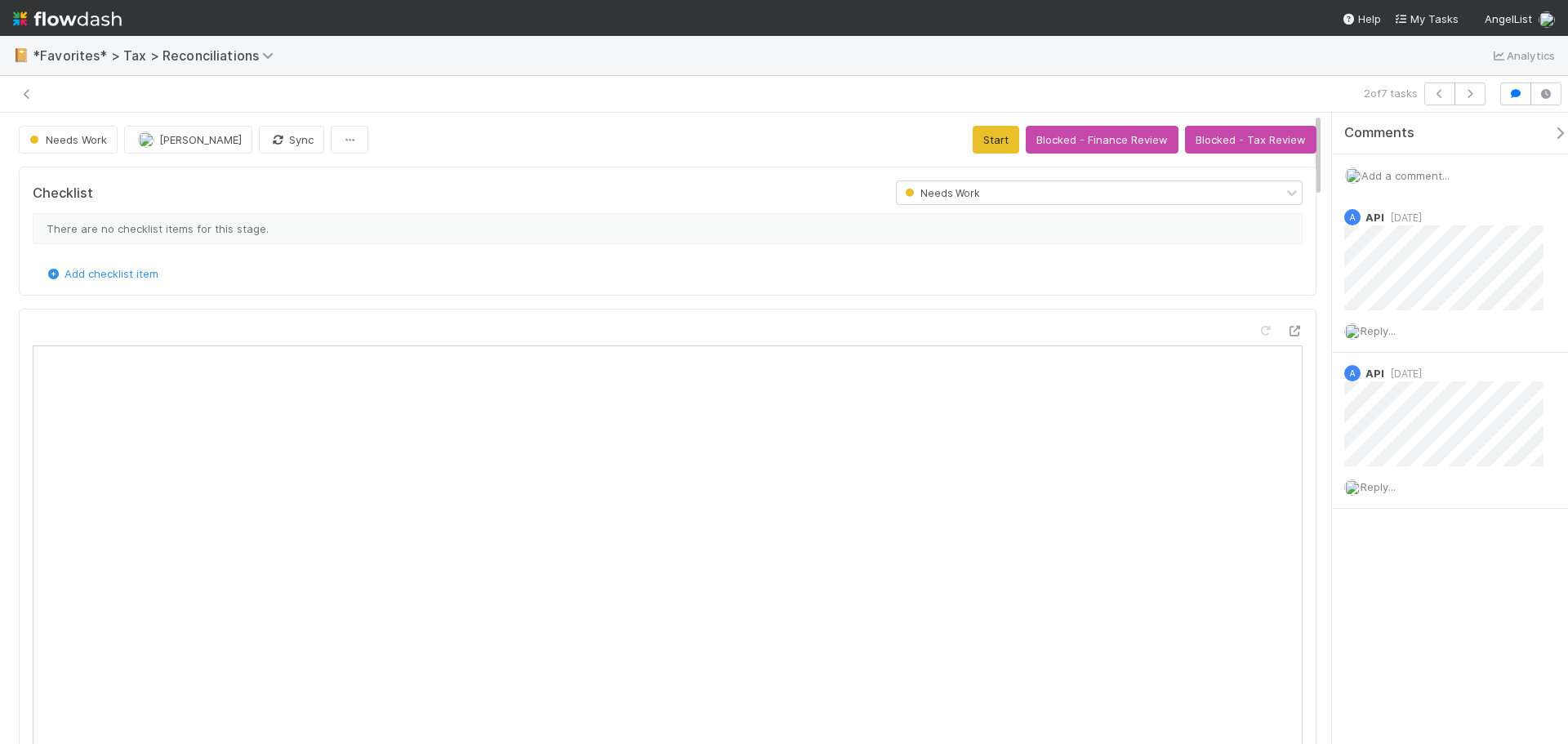
scroll to position [319, 596]
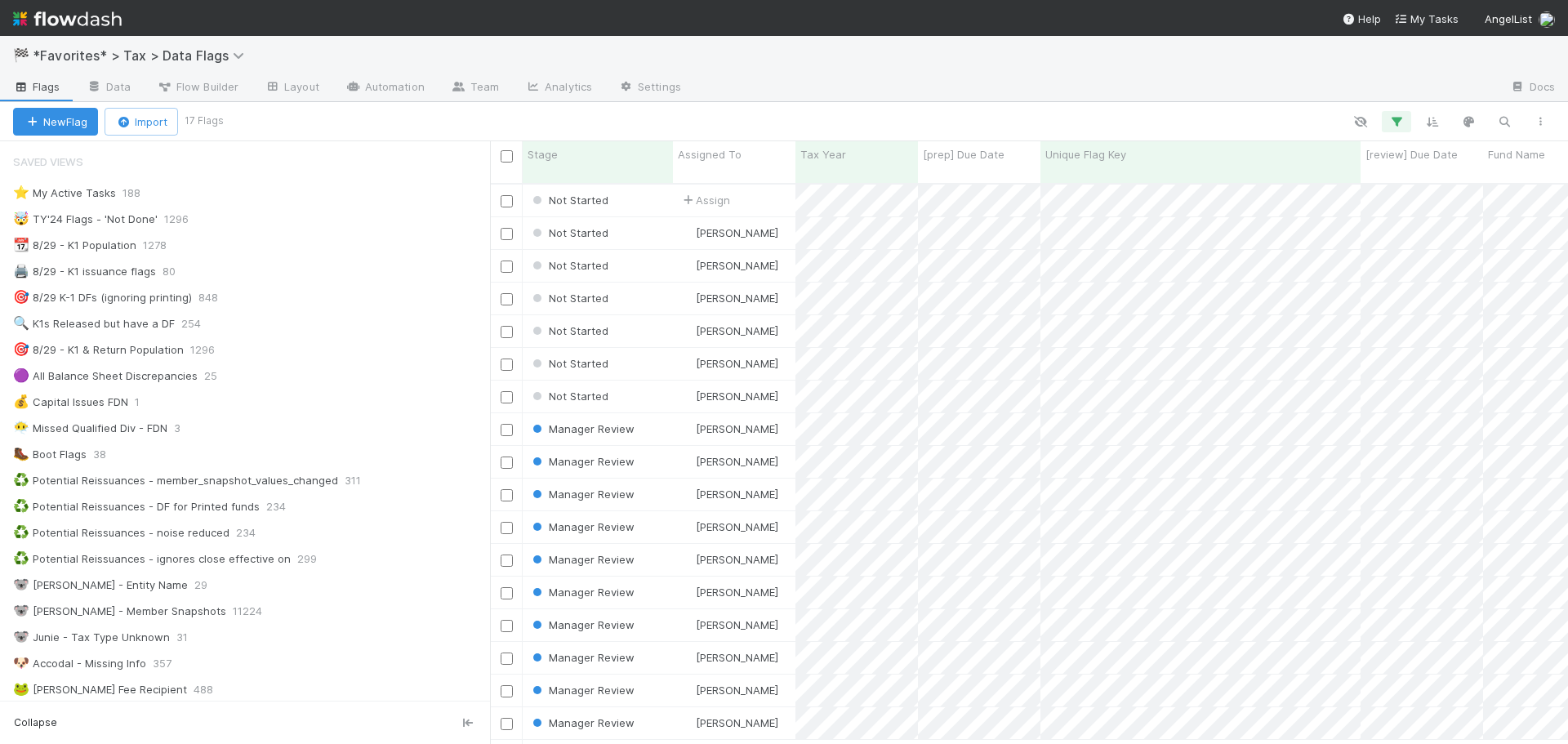
scroll to position [735, 0]
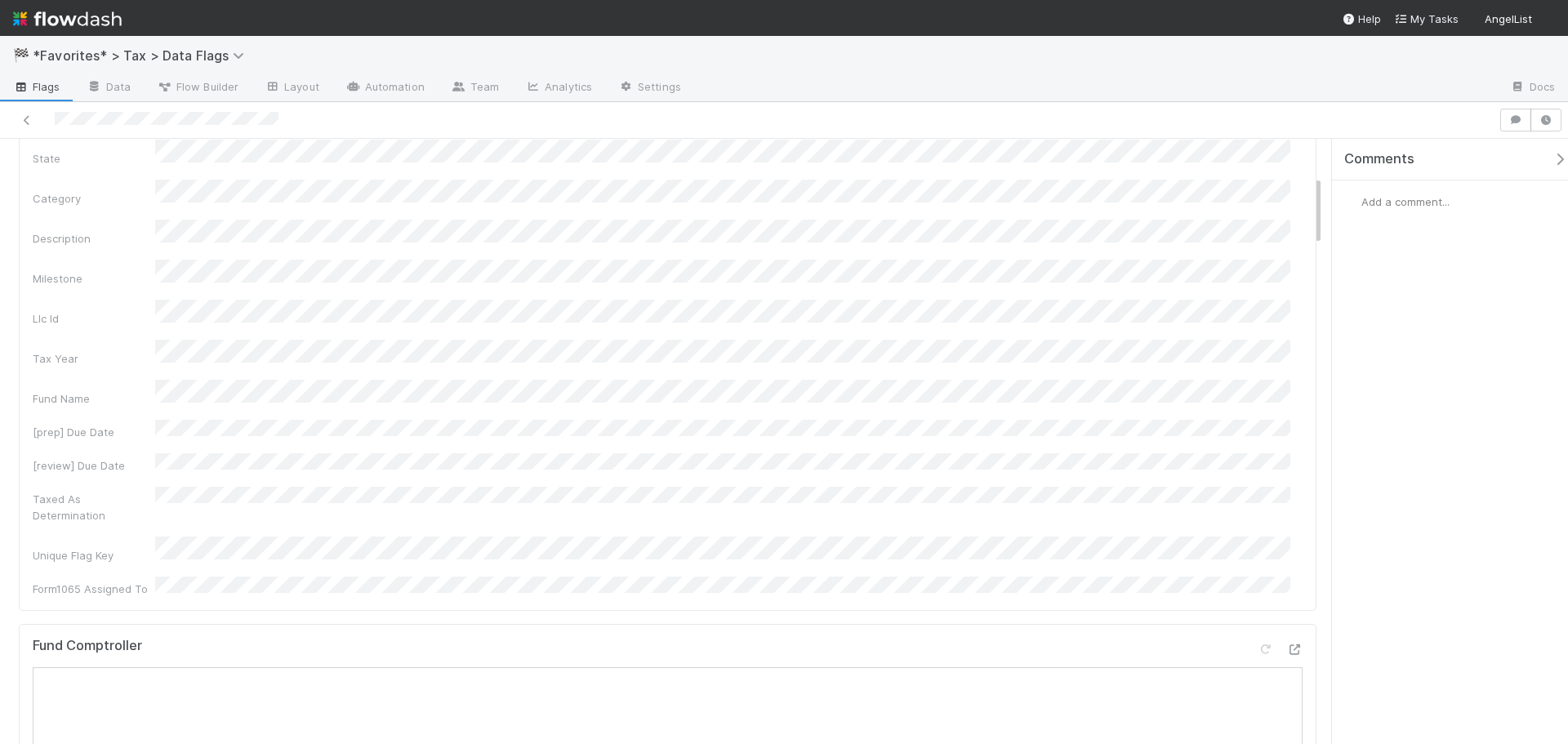
scroll to position [327, 0]
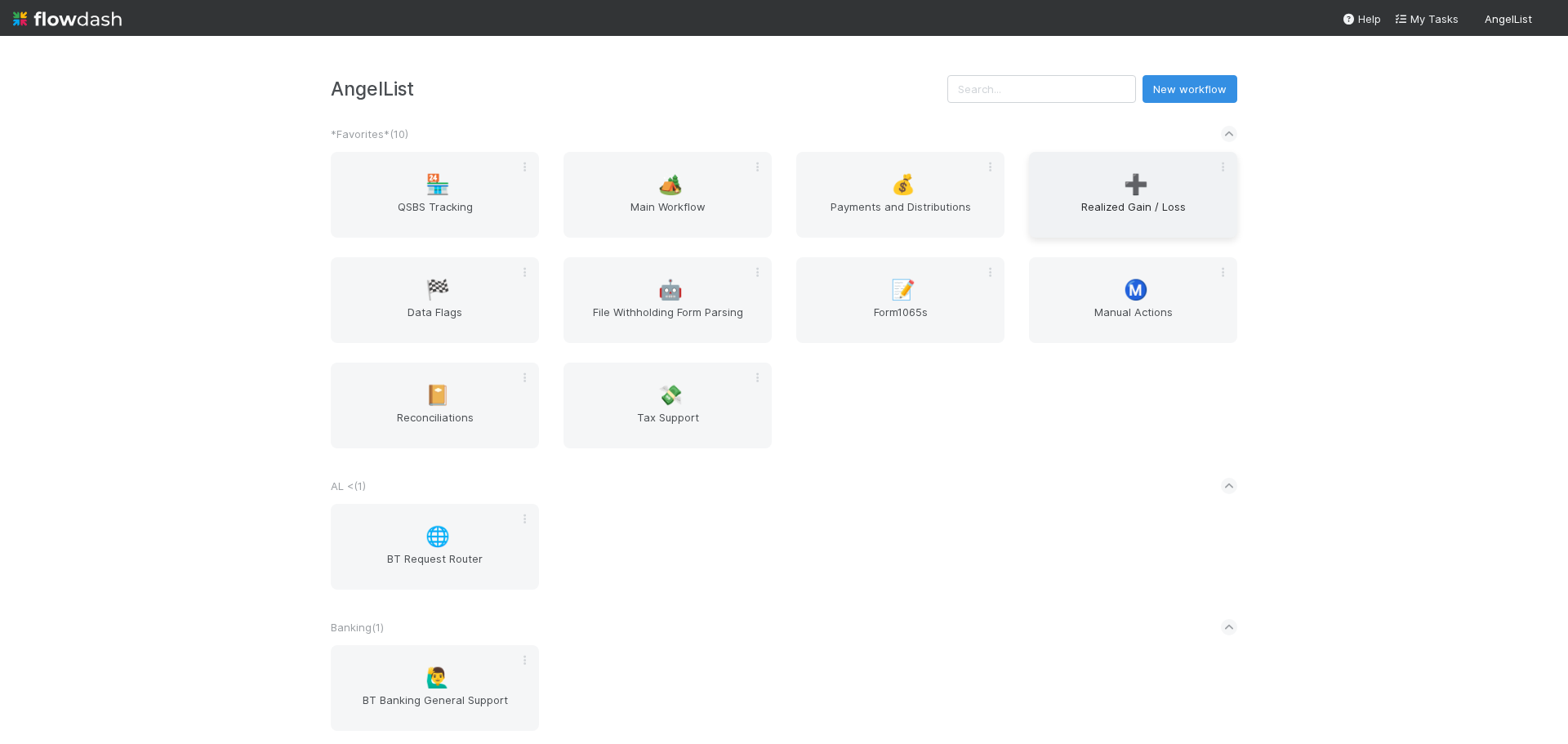
click at [1096, 198] on span "Realized Gain / Loss" at bounding box center [1133, 214] width 195 height 33
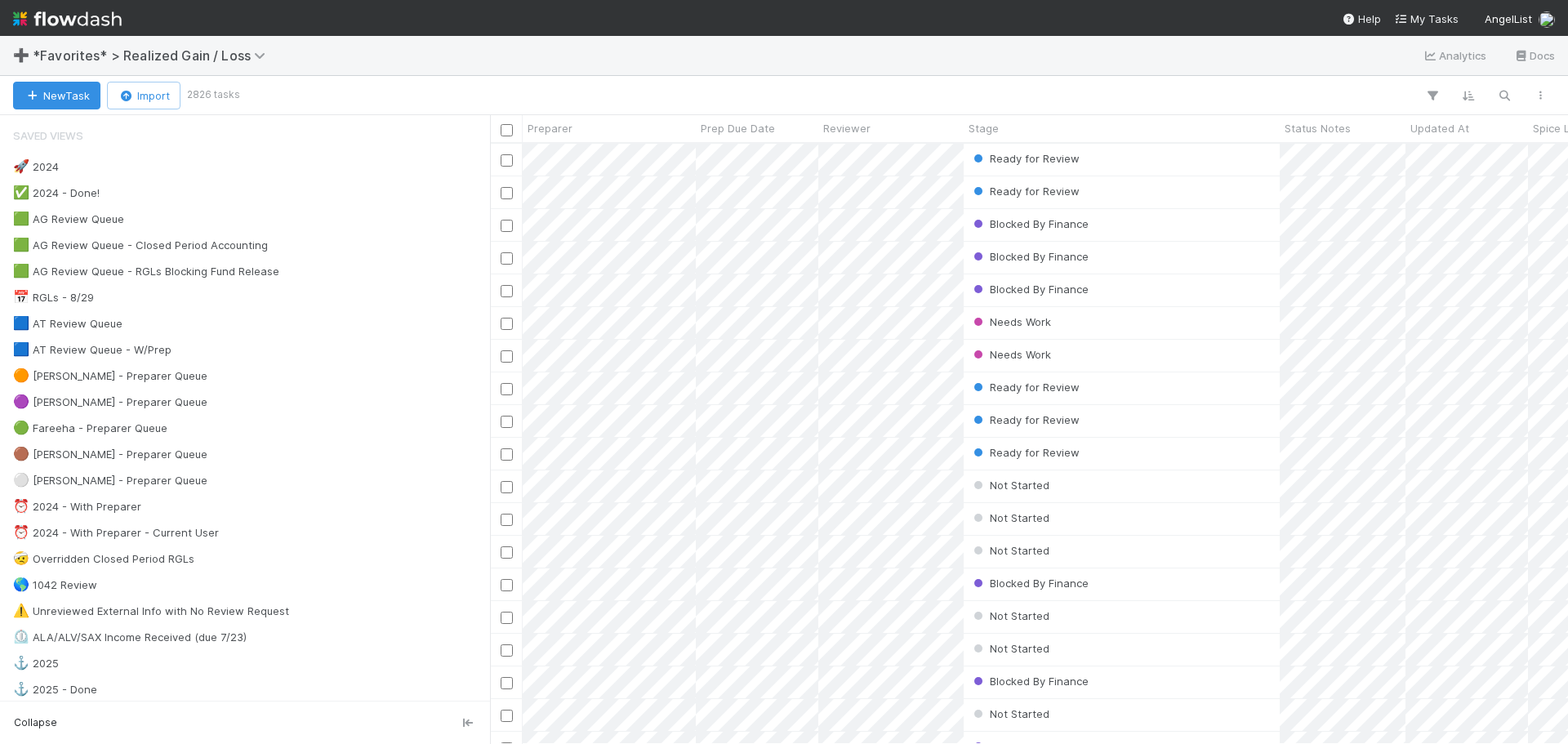
scroll to position [588, 1066]
click at [215, 452] on div "🟤 Blake - Preparer Queue 8" at bounding box center [249, 454] width 472 height 20
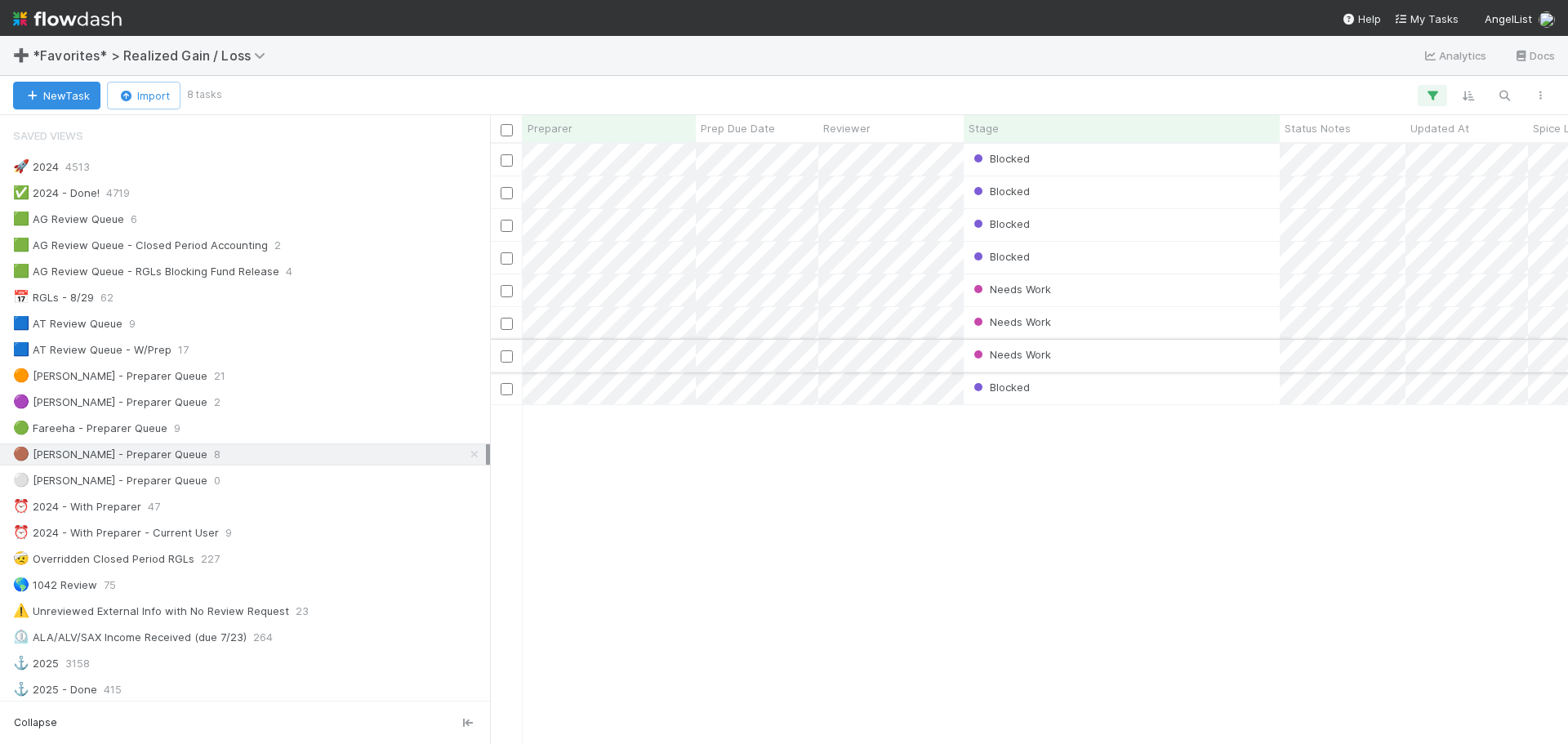
click at [1135, 357] on div "Needs Work" at bounding box center [1121, 355] width 316 height 32
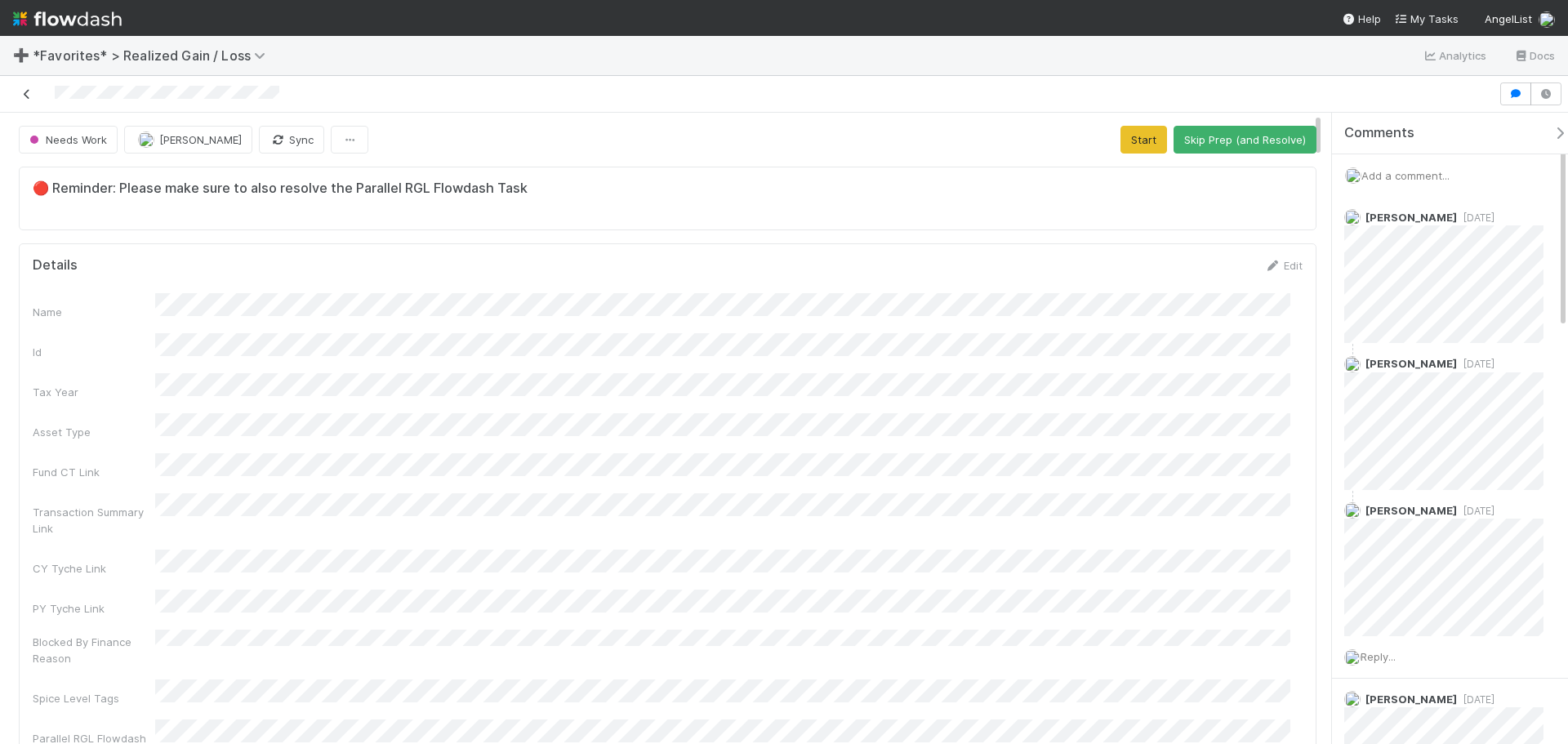
click at [30, 94] on icon at bounding box center [26, 94] width 17 height 11
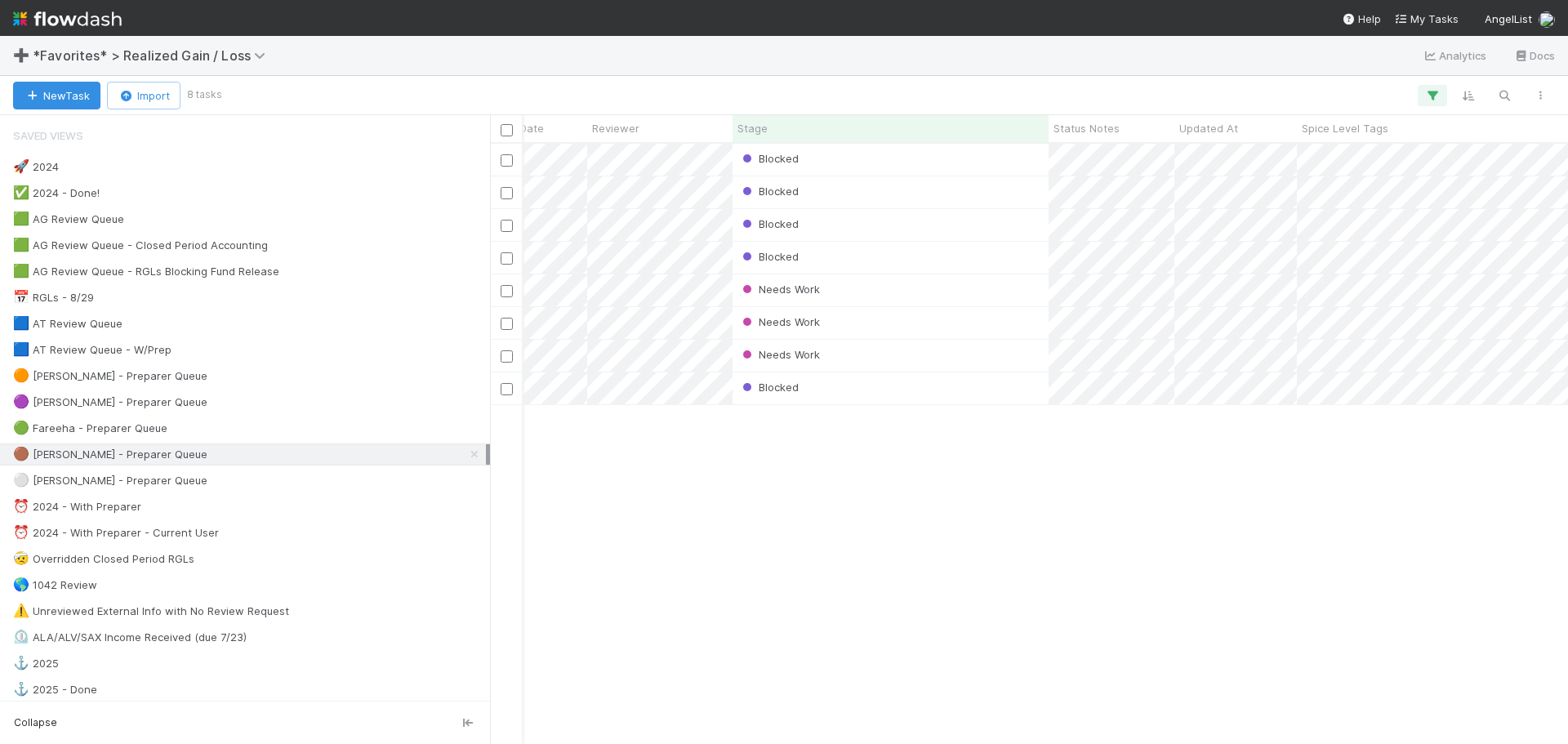
scroll to position [0, 301]
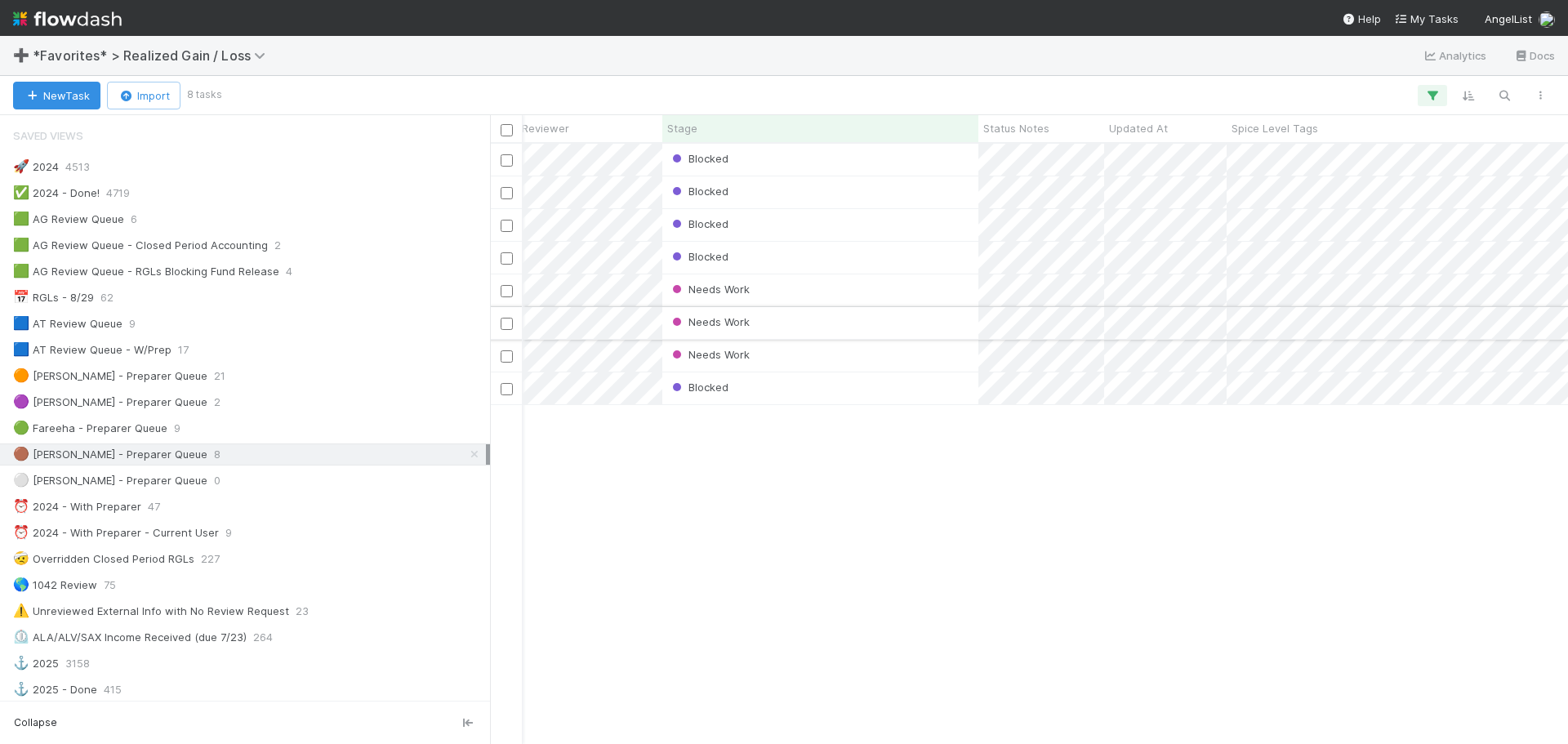
click at [866, 310] on div "Needs Work" at bounding box center [820, 323] width 316 height 32
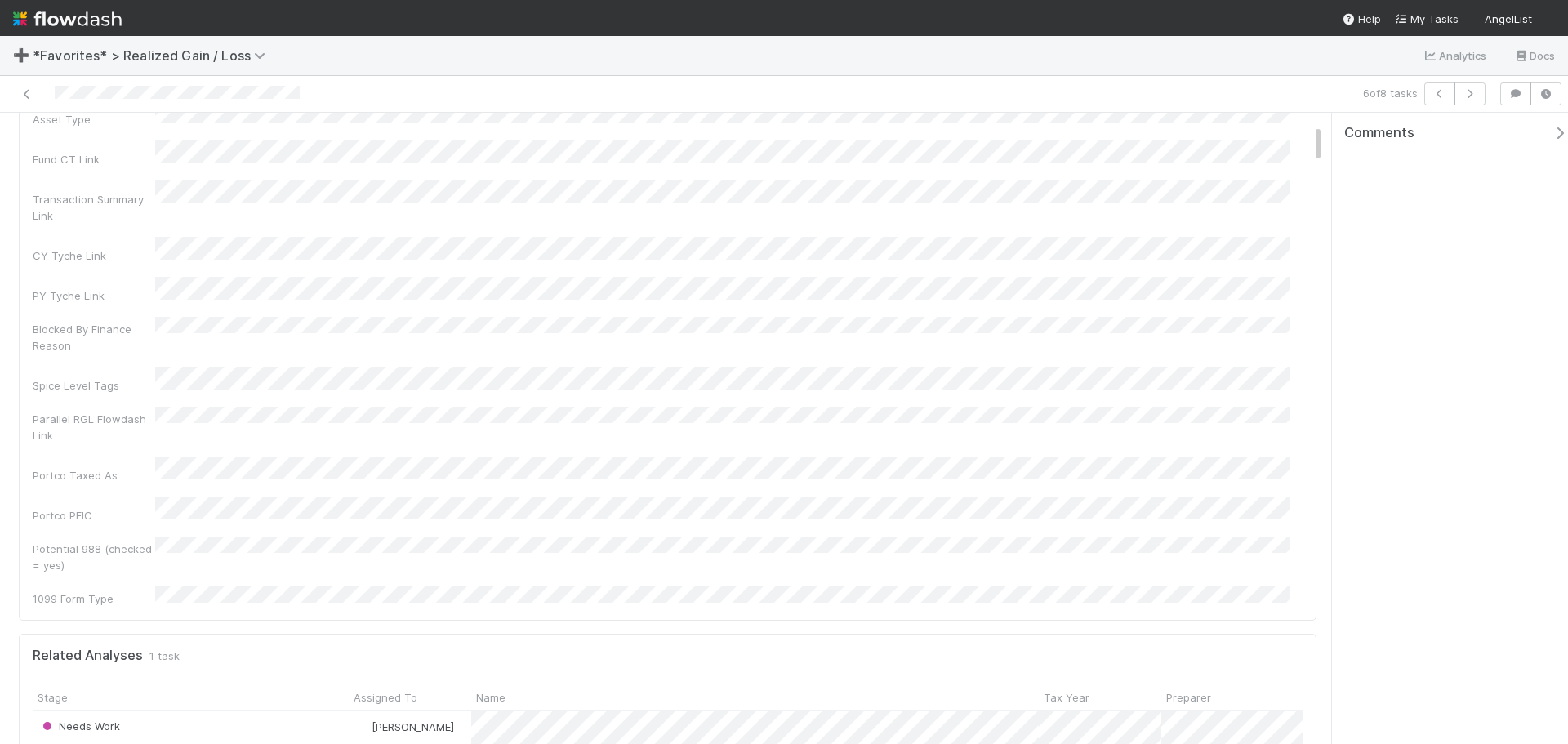
scroll to position [245, 0]
